Goal: Task Accomplishment & Management: Use online tool/utility

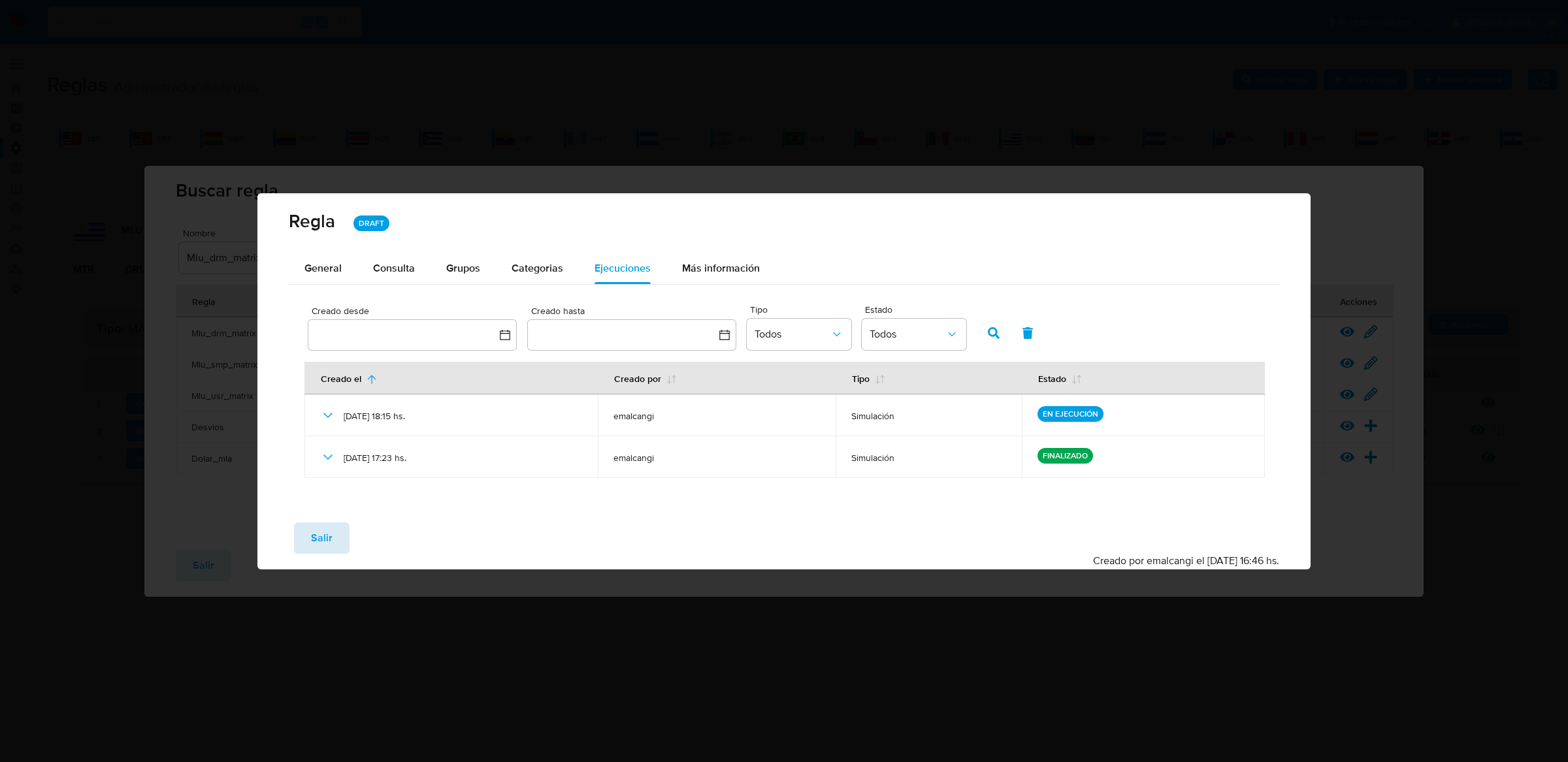
click at [313, 542] on span "Salir" at bounding box center [322, 538] width 22 height 28
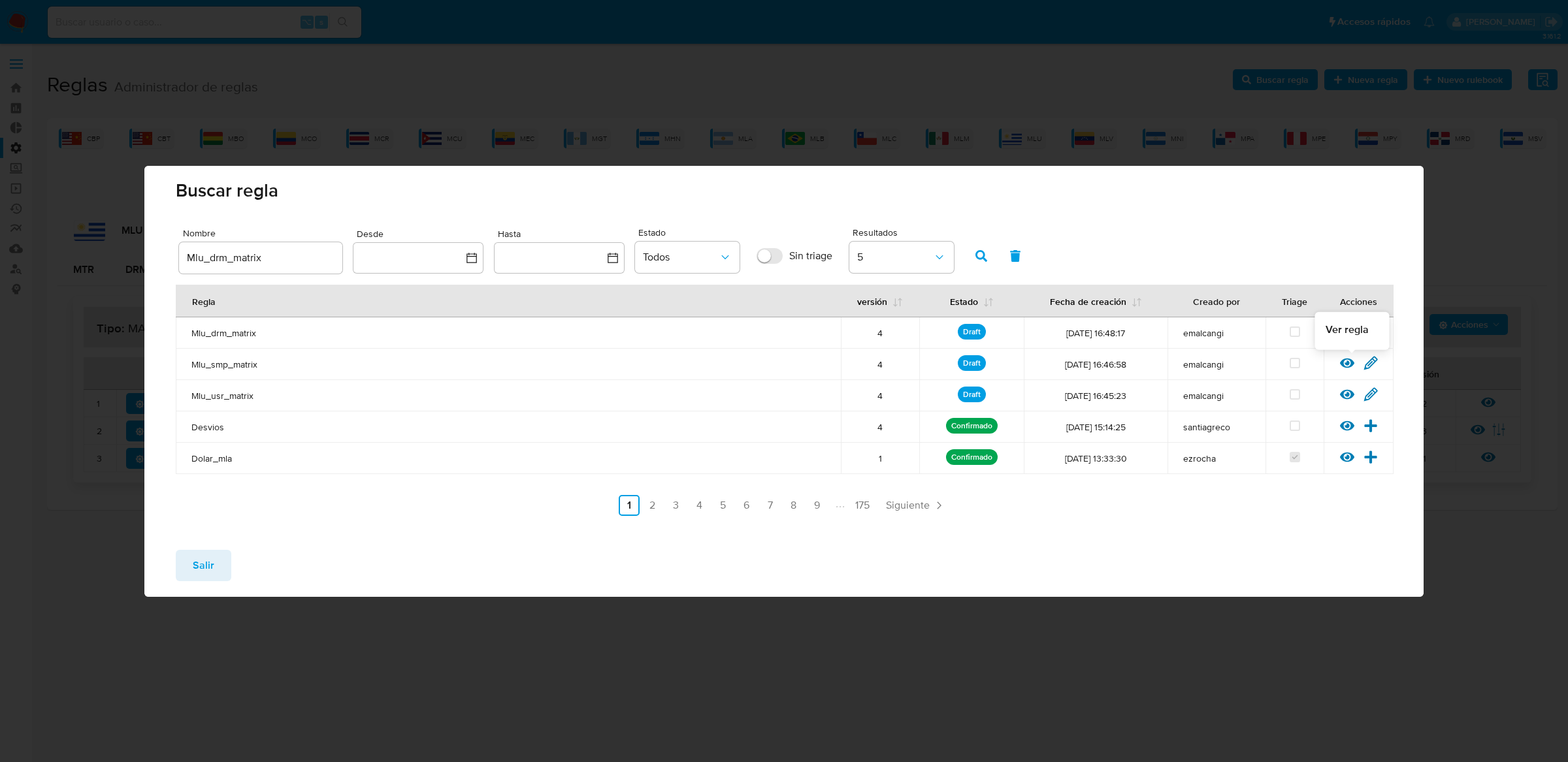
click at [1343, 363] on icon at bounding box center [1346, 362] width 15 height 9
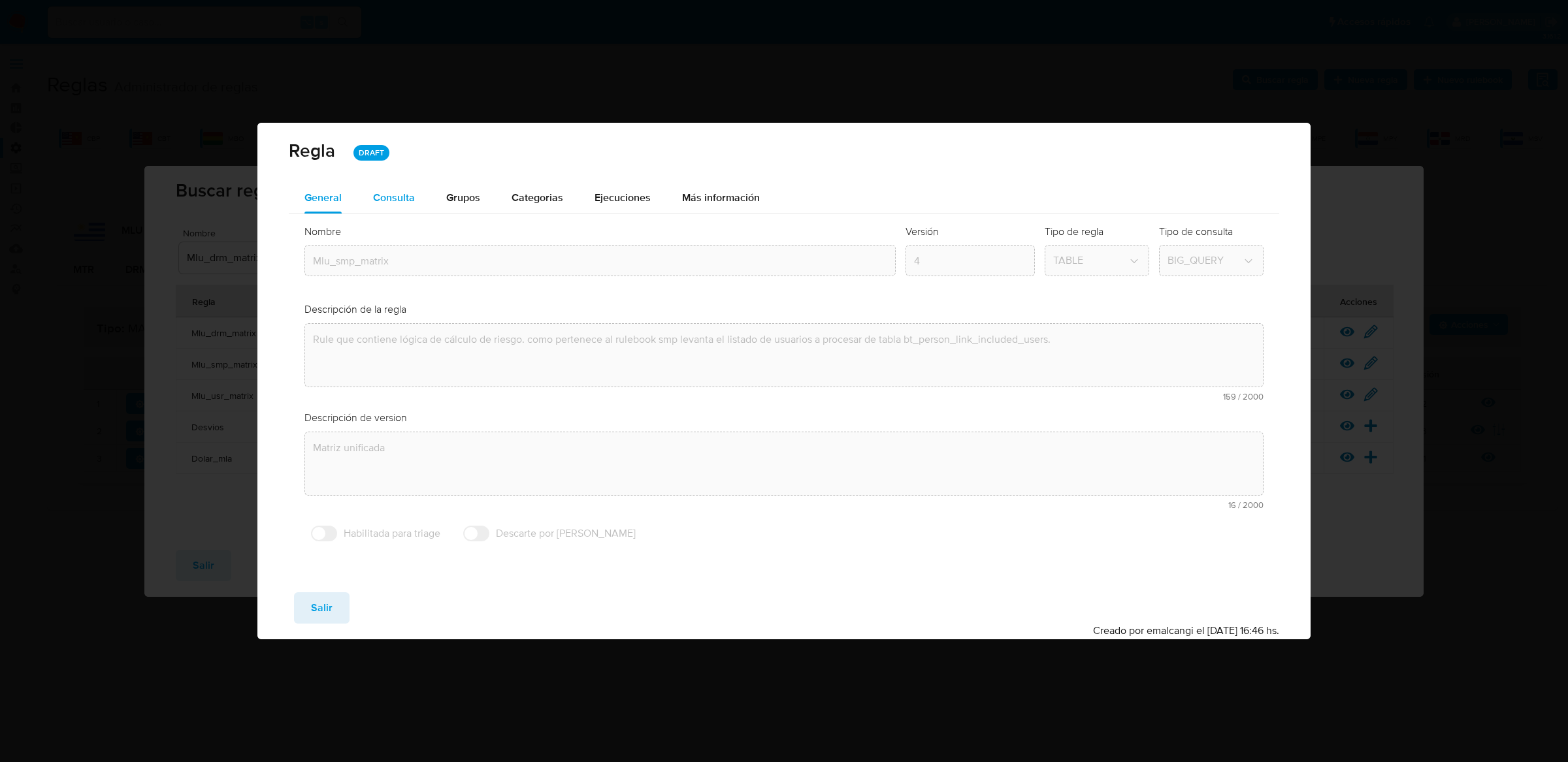
click at [409, 200] on span "Consulta" at bounding box center [394, 197] width 41 height 15
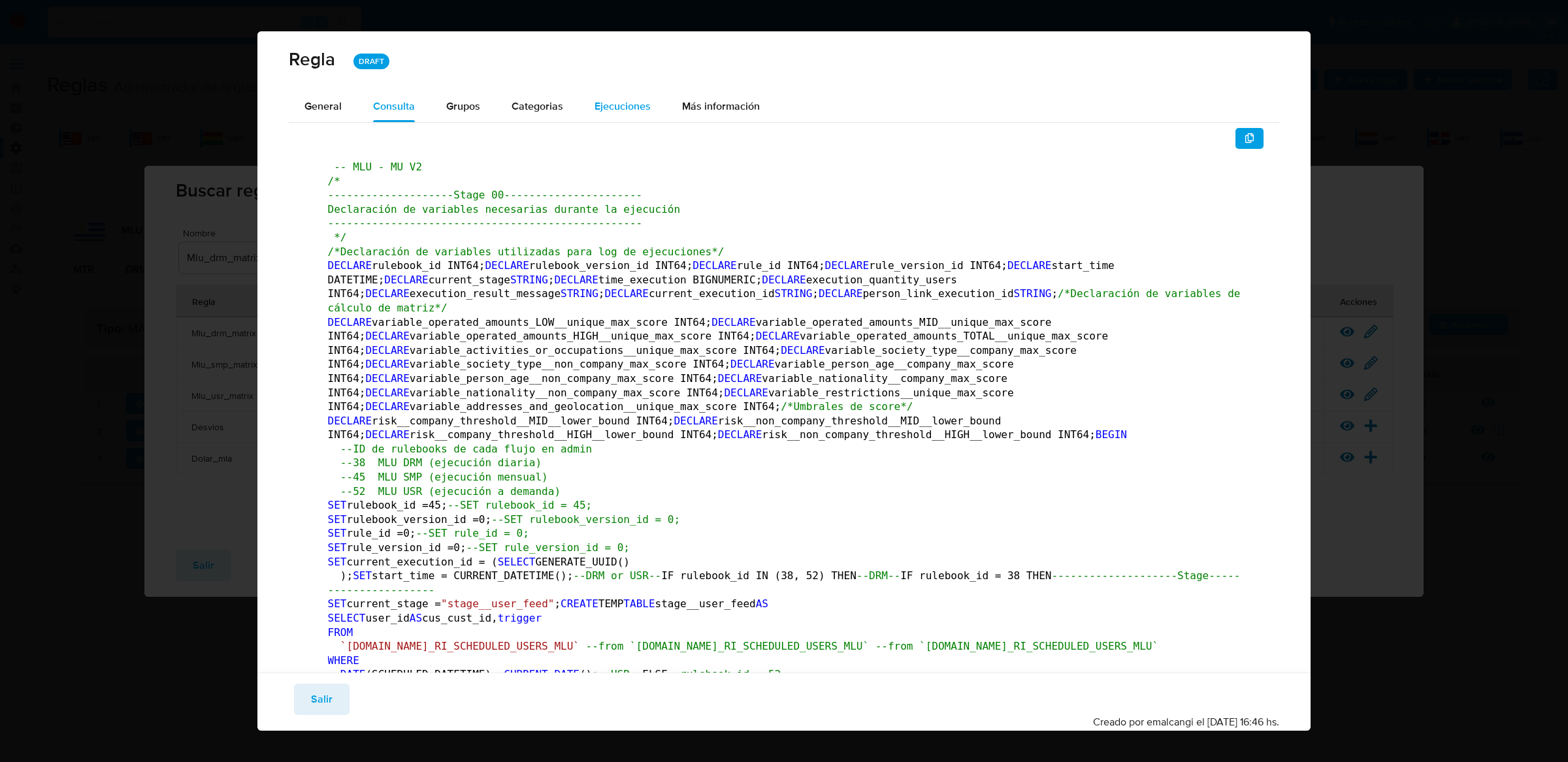
click at [596, 110] on span "Ejecuciones" at bounding box center [622, 105] width 56 height 15
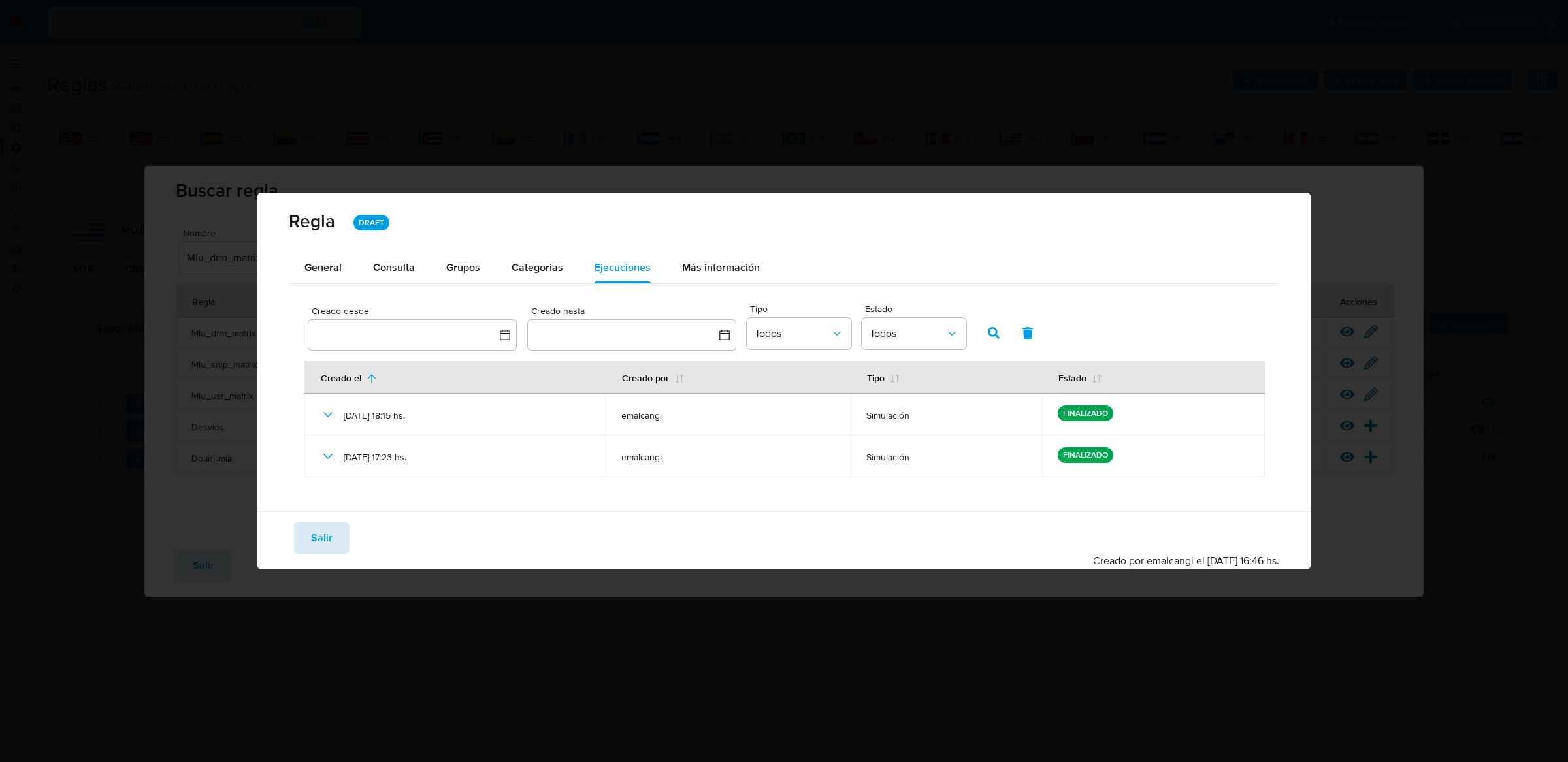
click at [320, 534] on span "Salir" at bounding box center [322, 538] width 22 height 28
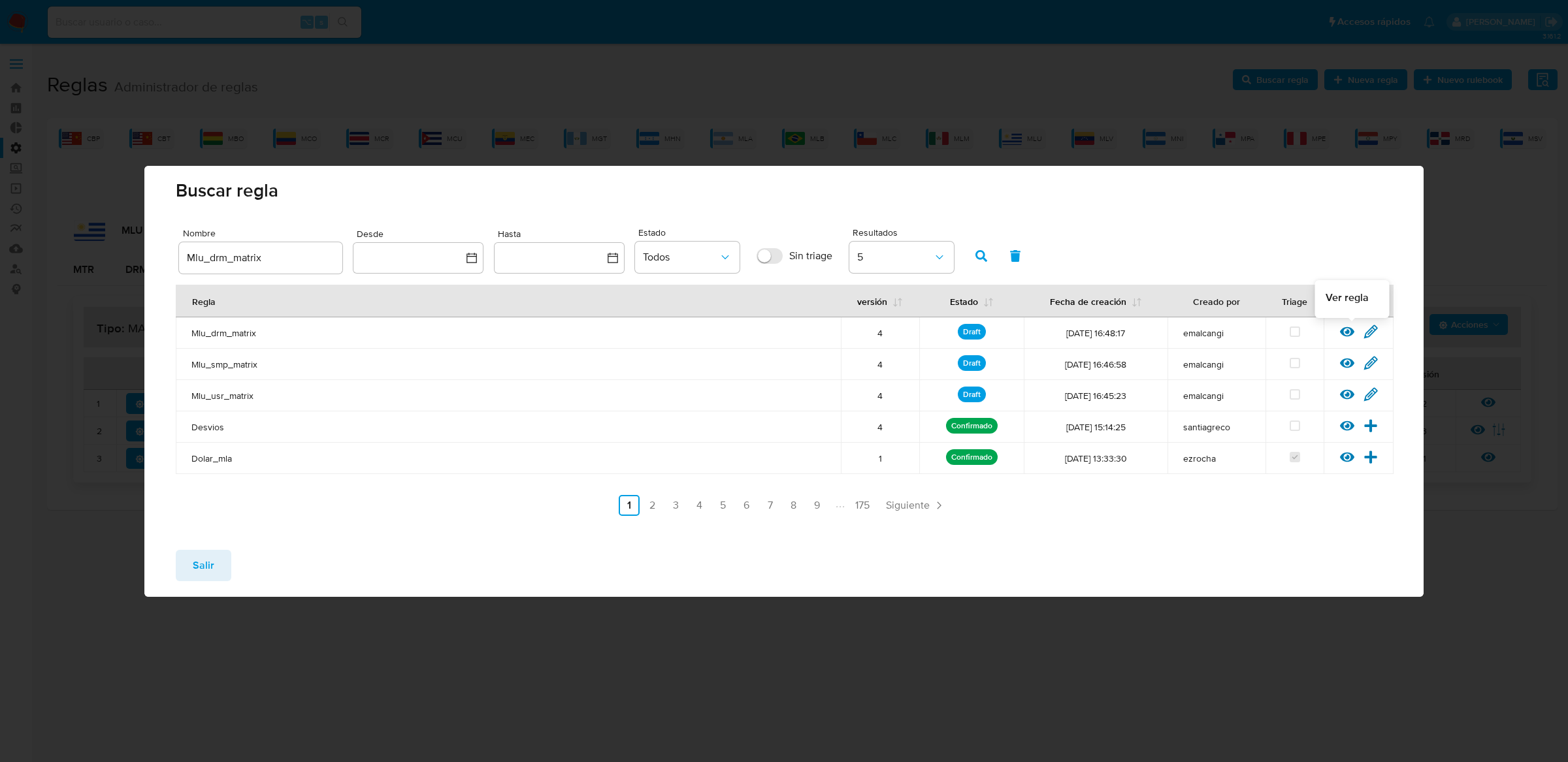
click at [1348, 333] on icon at bounding box center [1346, 332] width 15 height 15
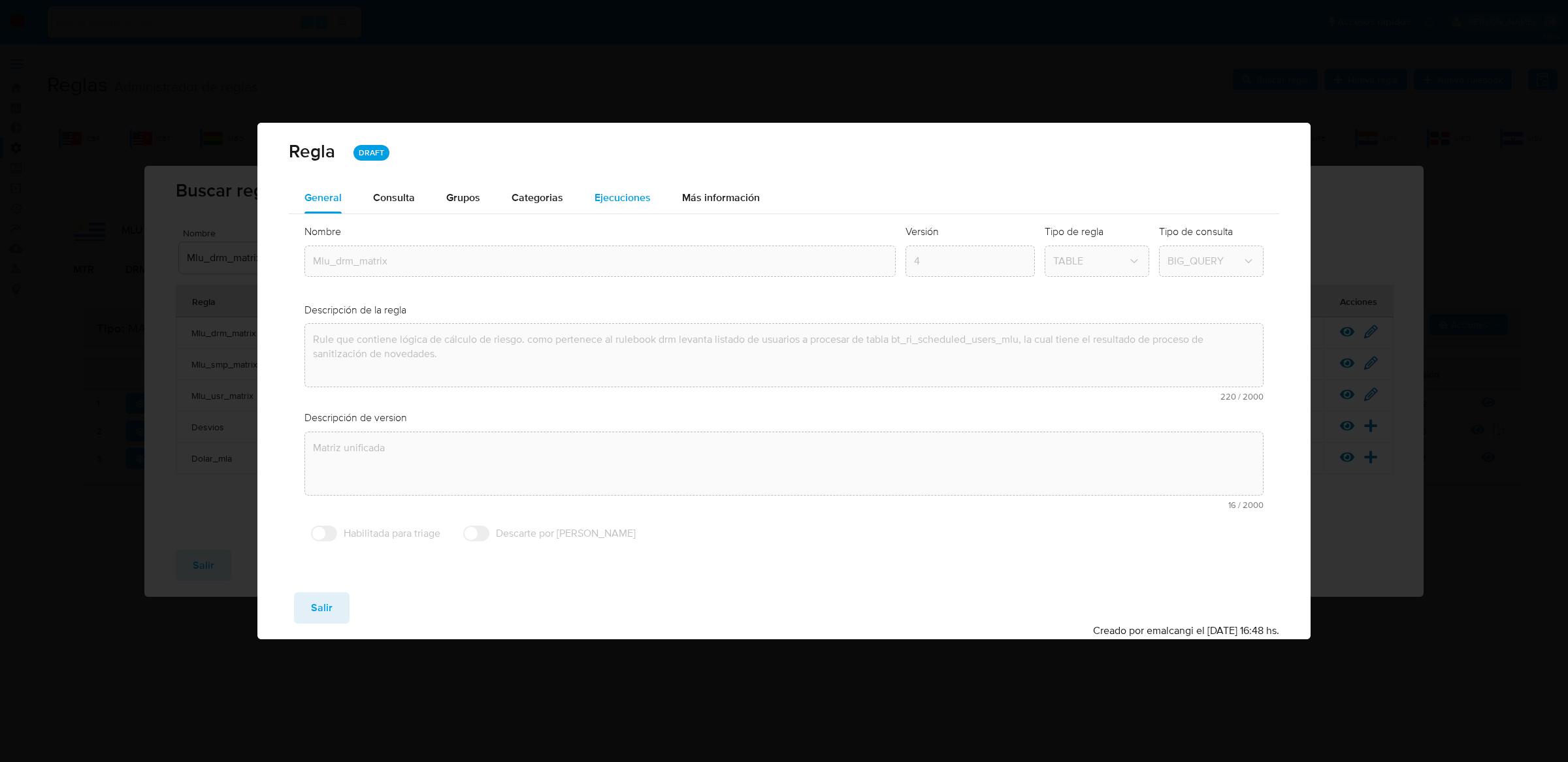
click at [595, 205] on div "Ejecuciones" at bounding box center [622, 197] width 56 height 31
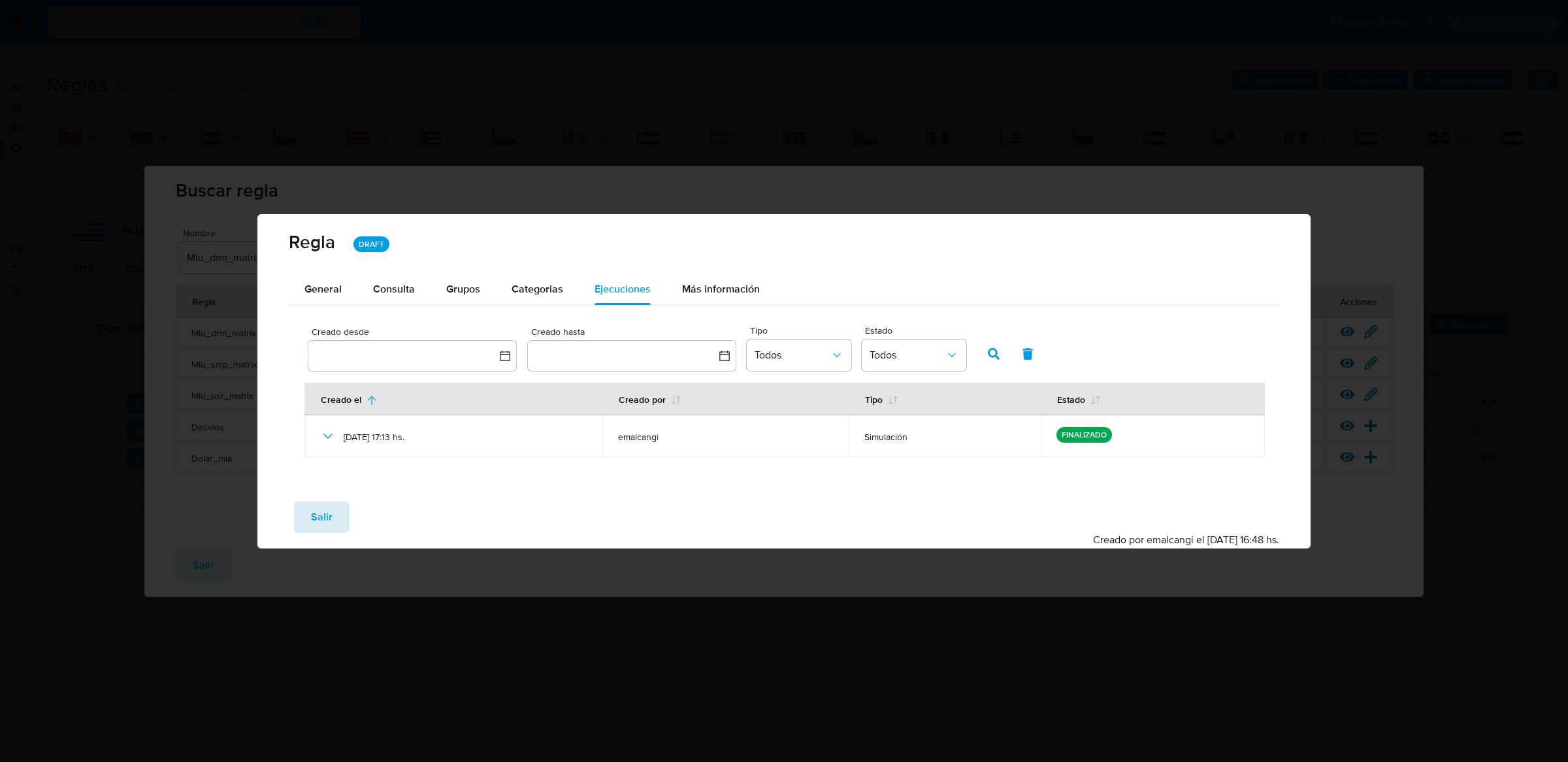
click at [331, 522] on button "Salir" at bounding box center [322, 517] width 55 height 31
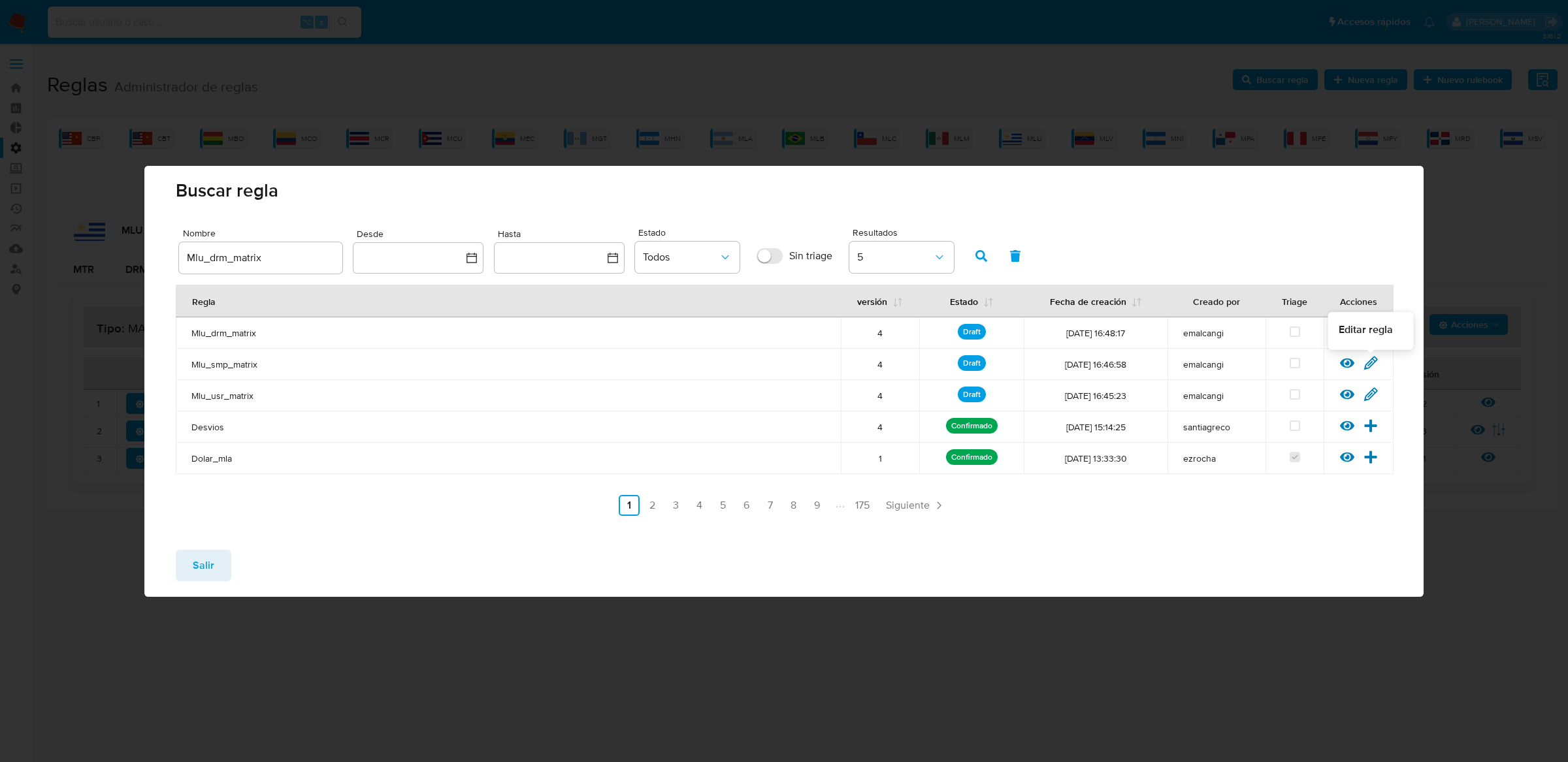
click at [1363, 358] on icon at bounding box center [1370, 363] width 15 height 15
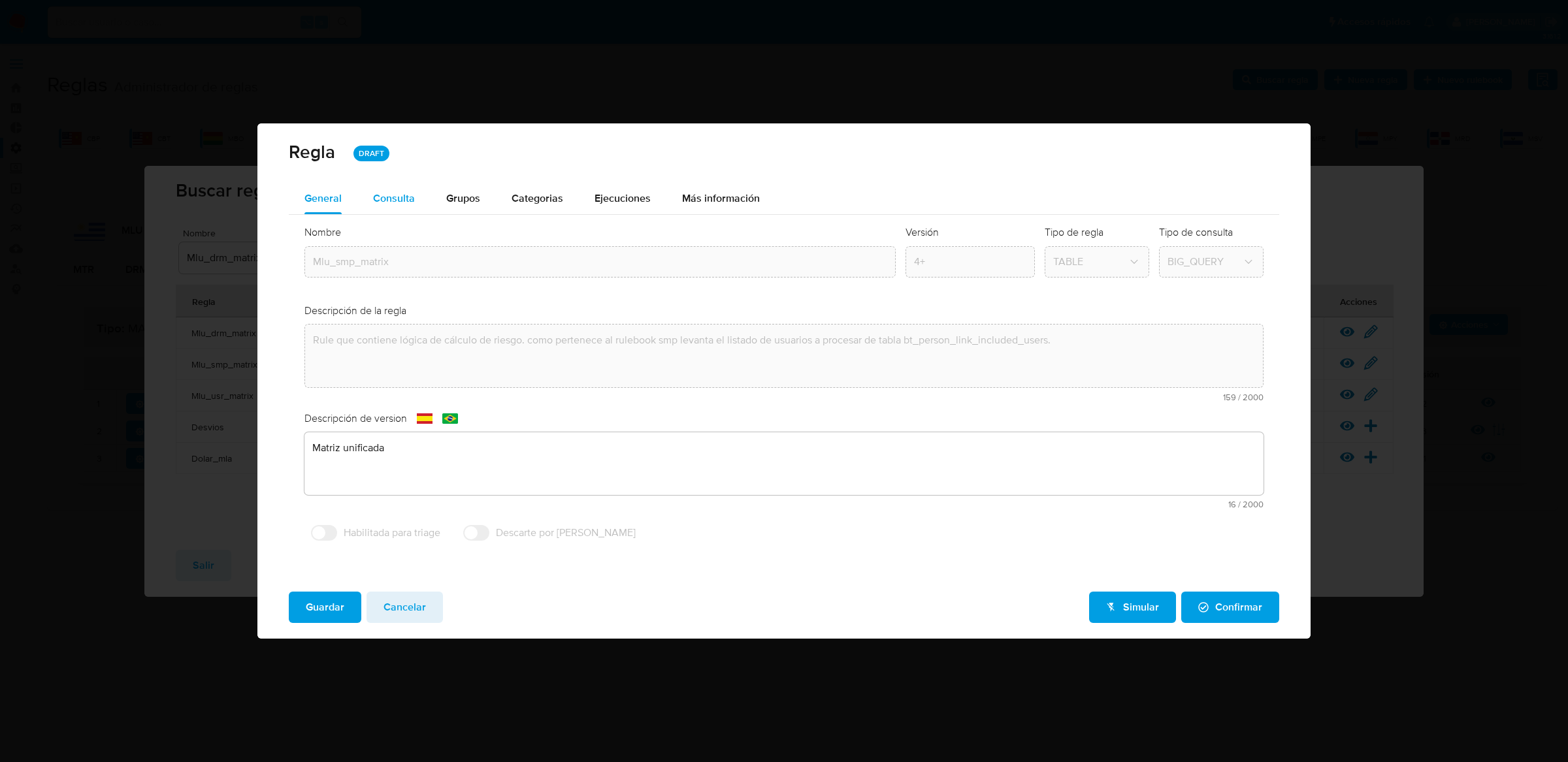
click at [390, 197] on span "Consulta" at bounding box center [394, 197] width 41 height 15
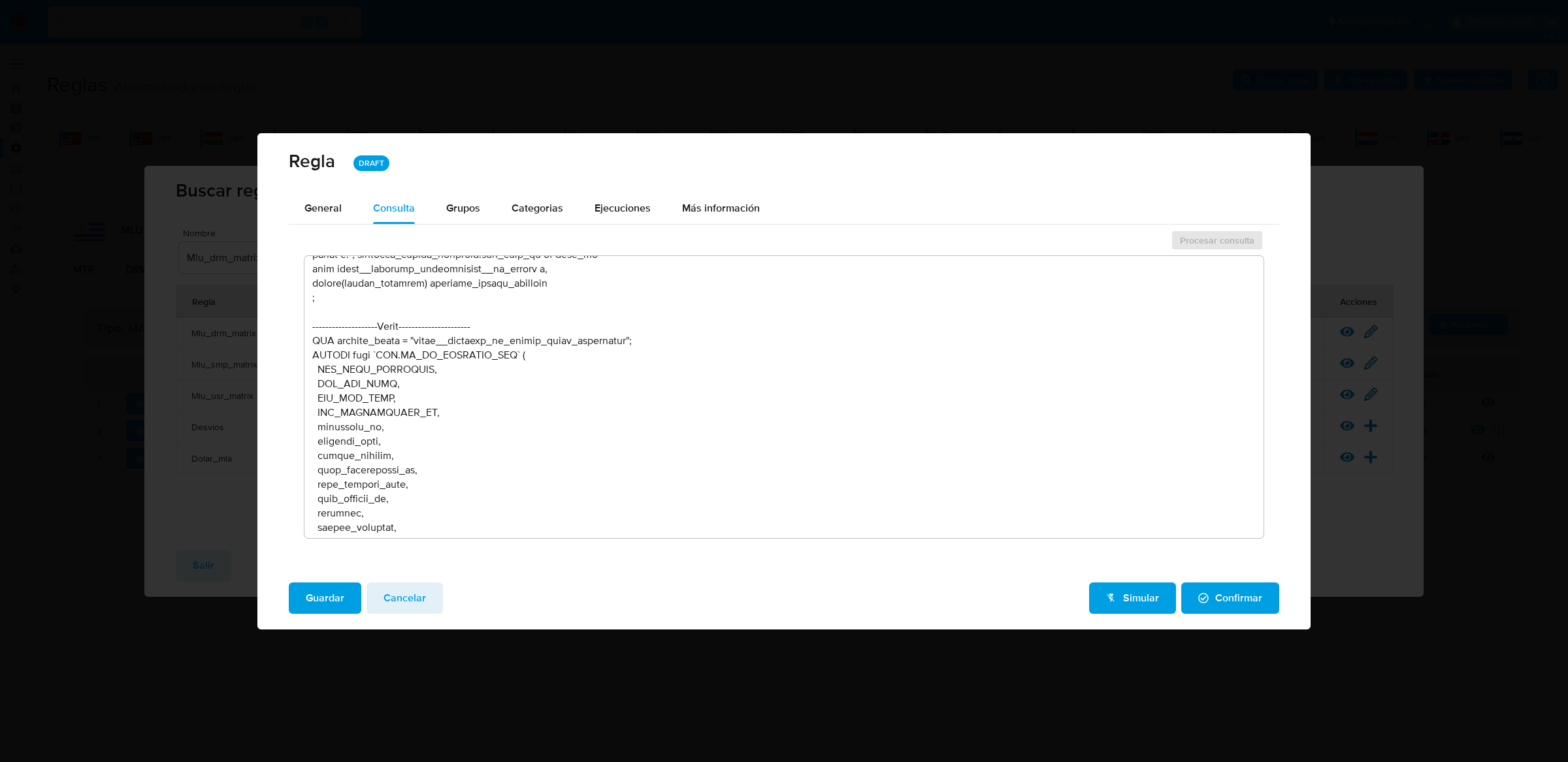
scroll to position [25622, 0]
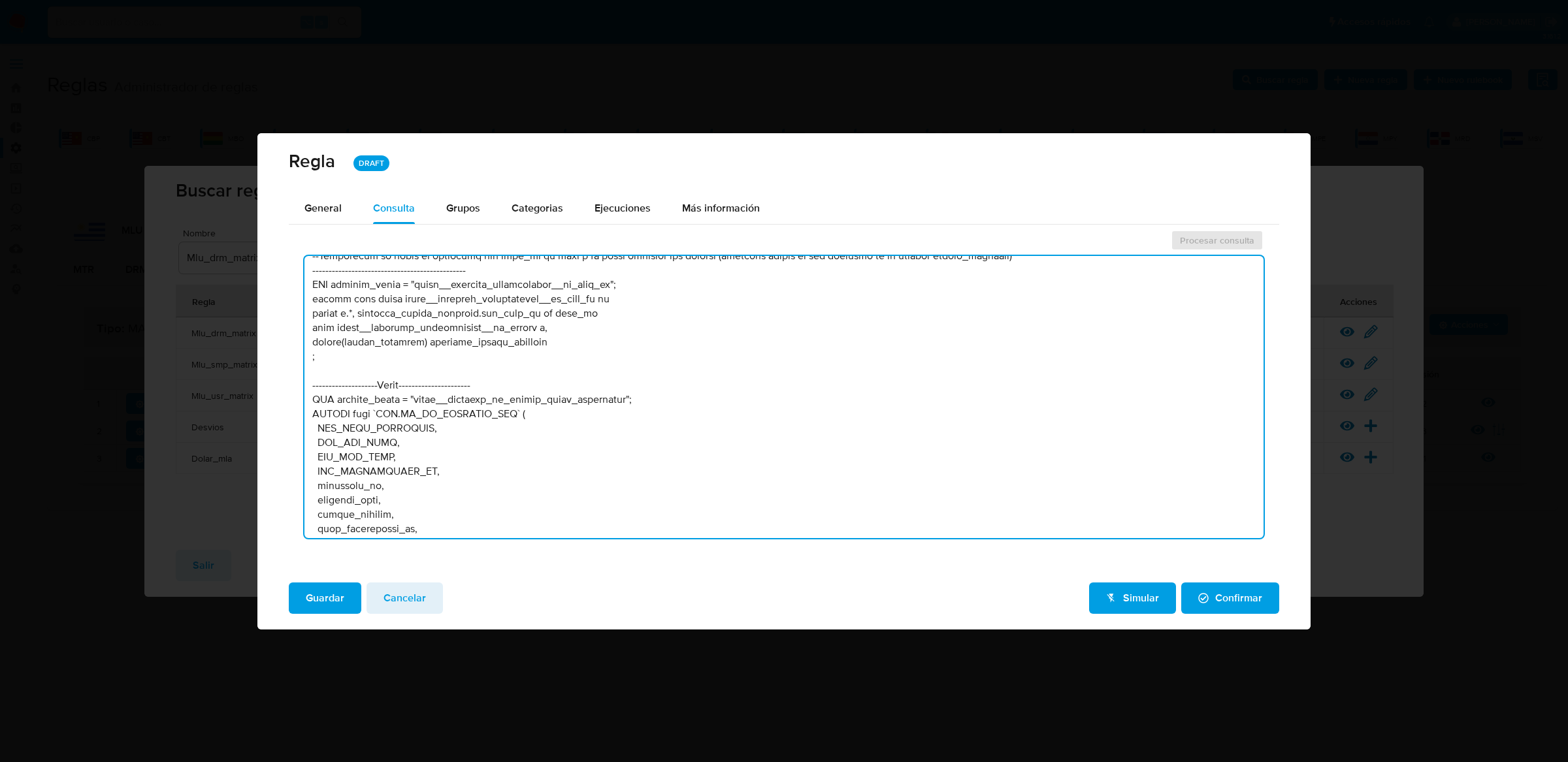
drag, startPoint x: 505, startPoint y: 373, endPoint x: 369, endPoint y: 374, distance: 136.0
click at [369, 374] on textarea at bounding box center [784, 397] width 959 height 282
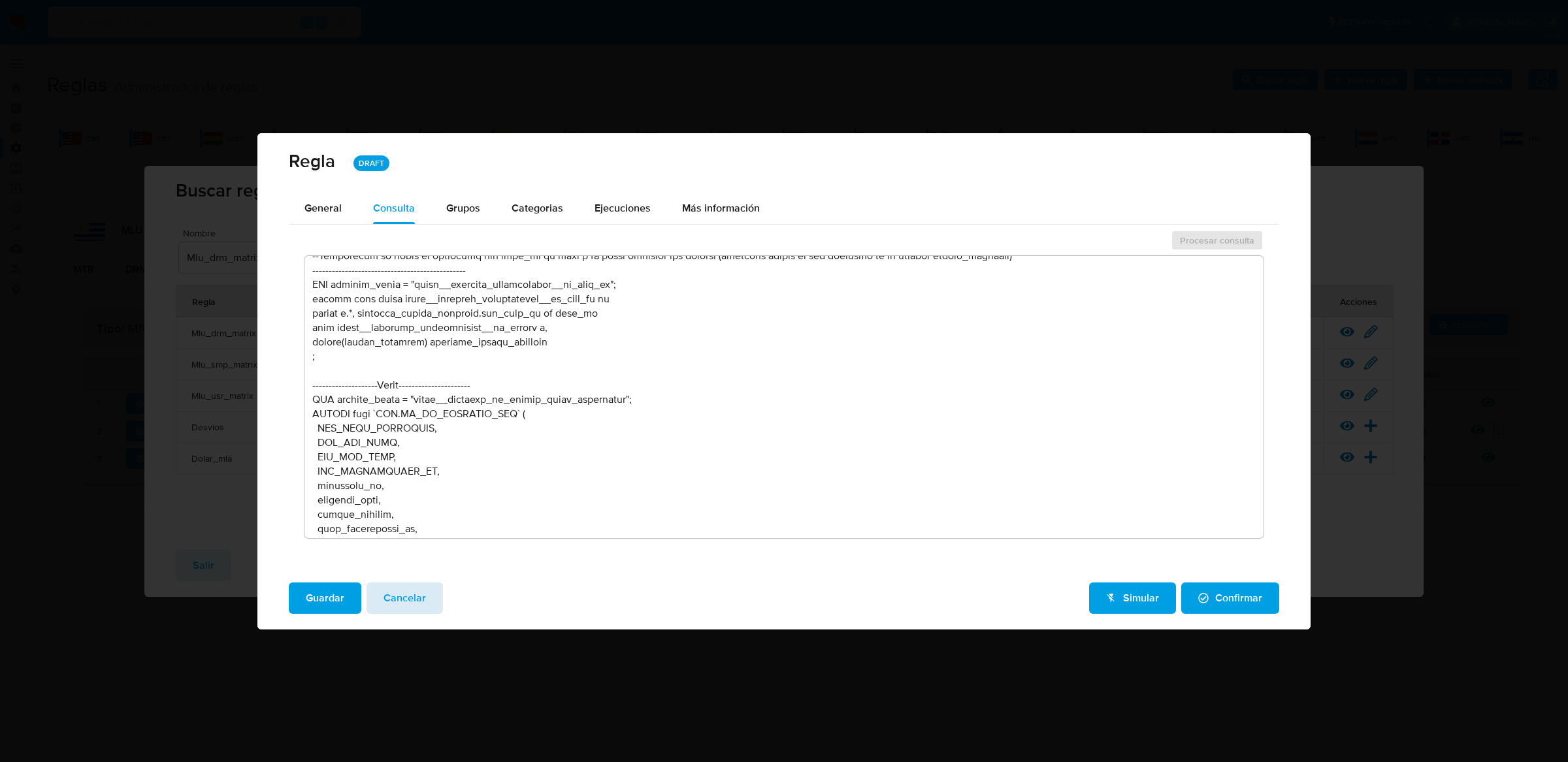
click at [384, 600] on span "Cancelar" at bounding box center [404, 597] width 42 height 28
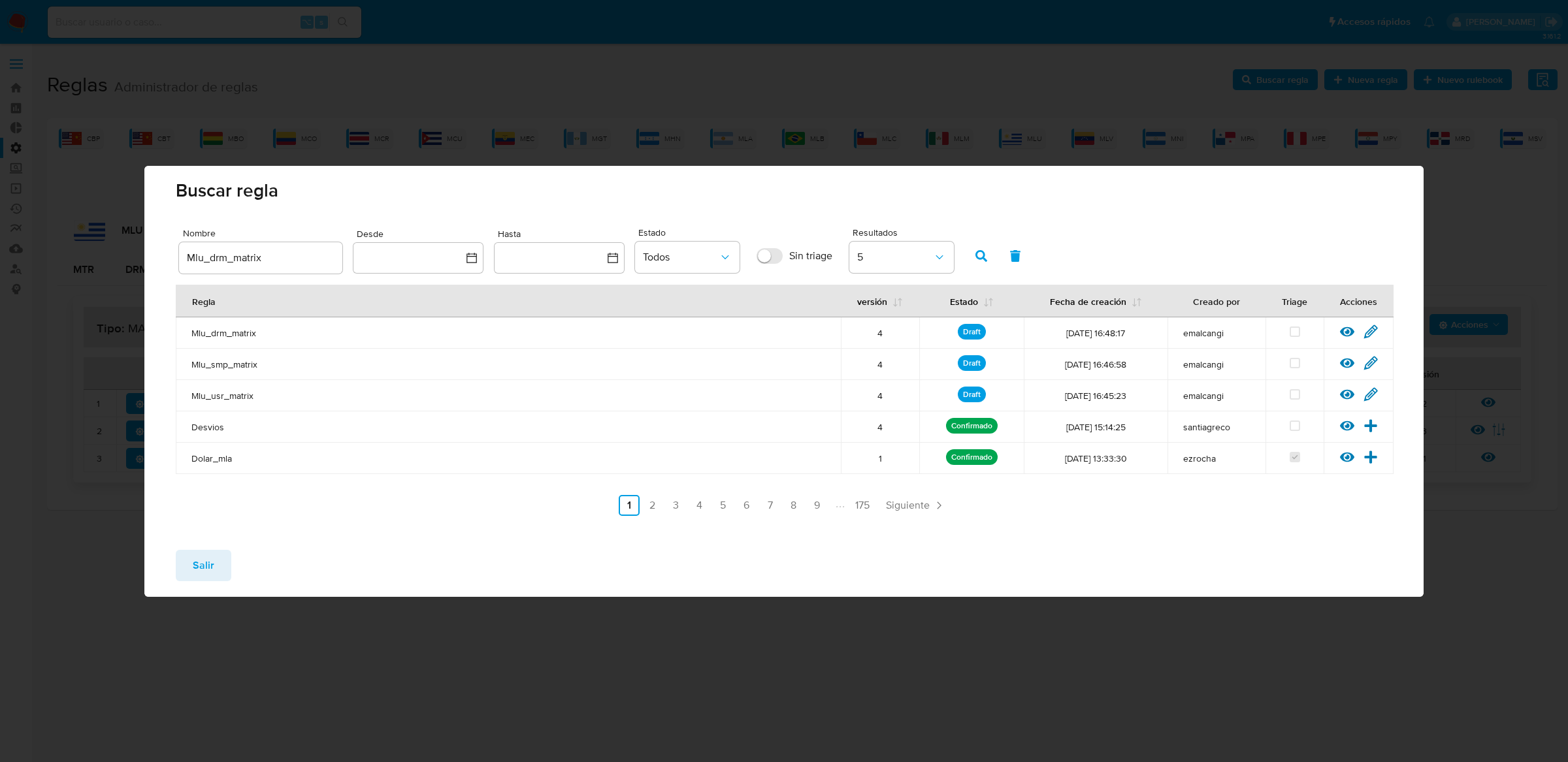
click at [209, 561] on span "Salir" at bounding box center [203, 565] width 22 height 28
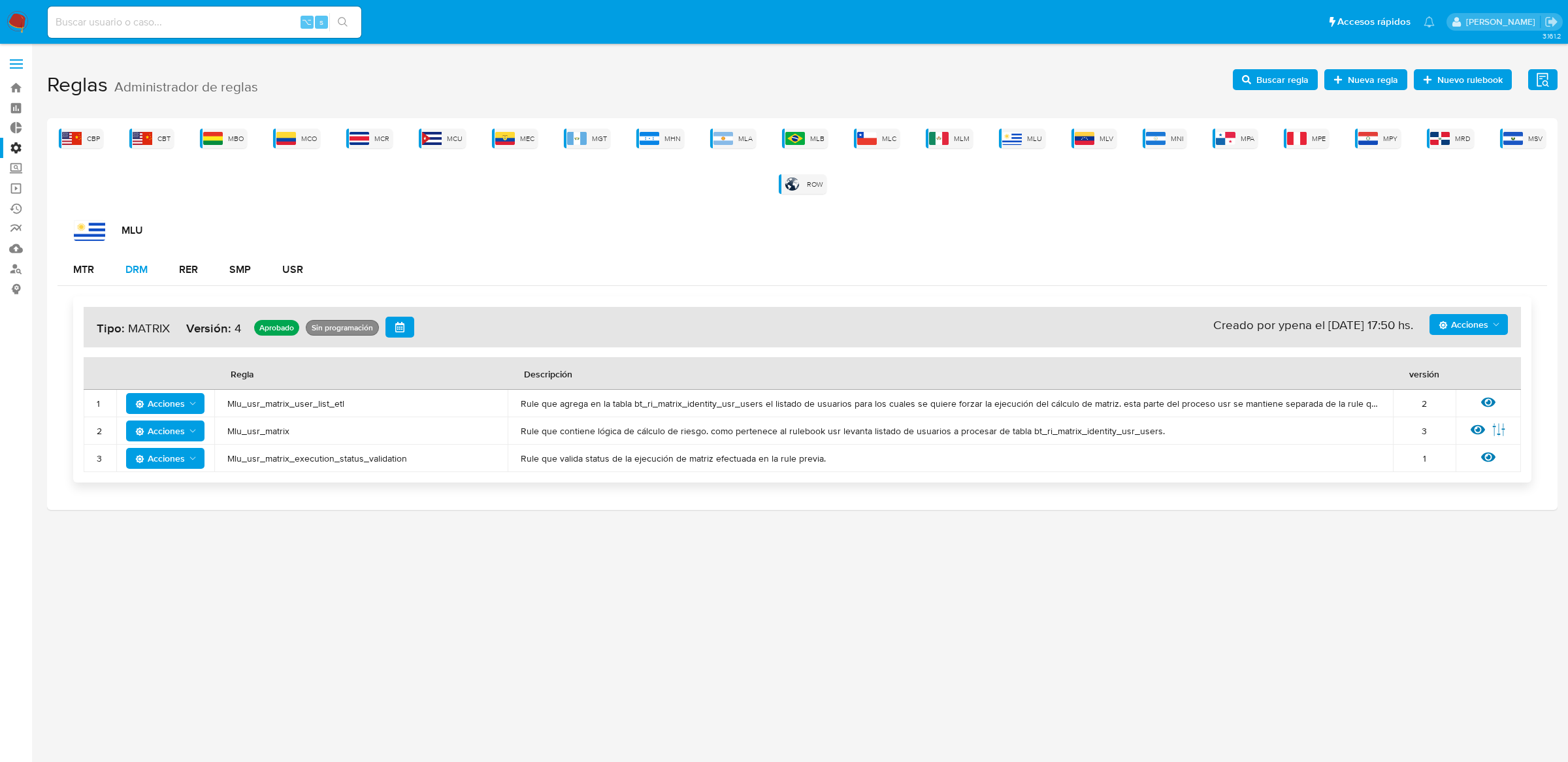
click at [158, 273] on button "DRM" at bounding box center [136, 270] width 53 height 31
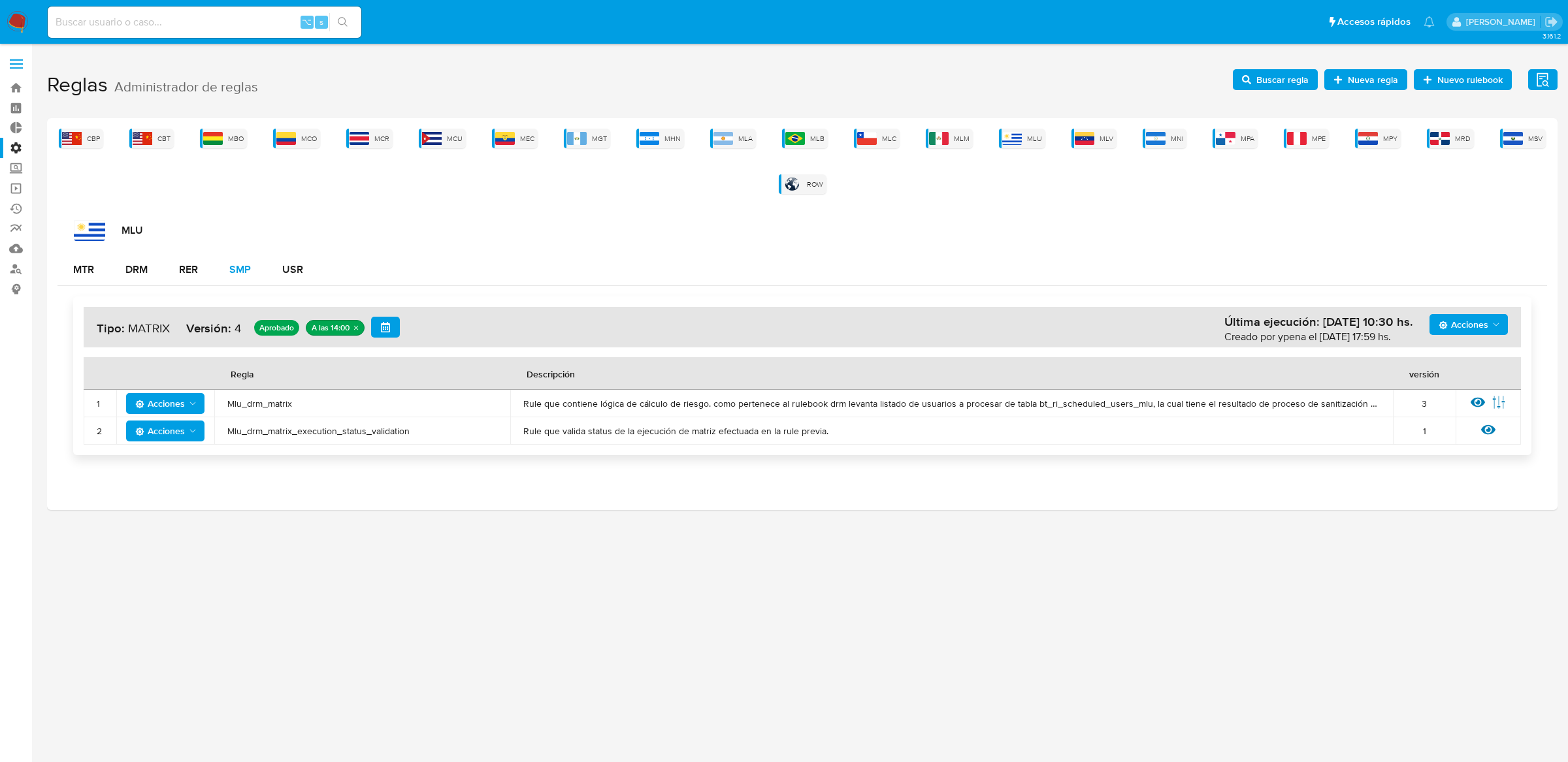
click at [228, 272] on button "SMP" at bounding box center [240, 270] width 53 height 31
